Goal: Task Accomplishment & Management: Complete application form

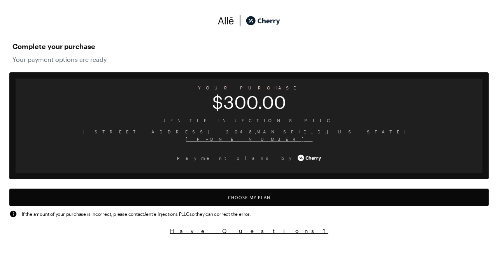
click at [249, 197] on button "Choose My Plan" at bounding box center [248, 198] width 479 height 18
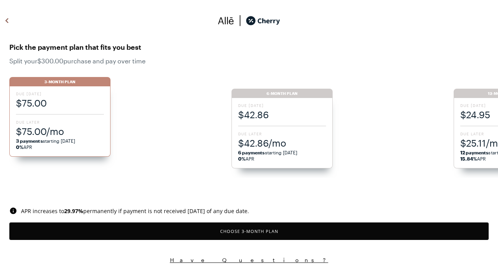
click at [249, 231] on button "Choose 3 -Month Plan" at bounding box center [248, 231] width 479 height 18
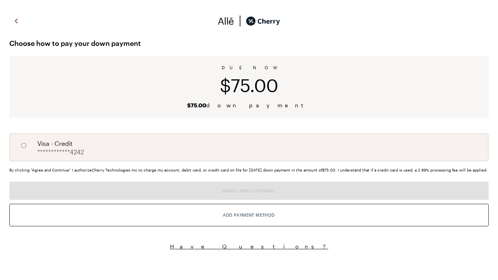
click at [24, 145] on input "A" at bounding box center [23, 145] width 13 height 13
radio input "true"
click at [249, 200] on button "Agree and Continue" at bounding box center [248, 191] width 479 height 18
